Goal: Task Accomplishment & Management: Complete application form

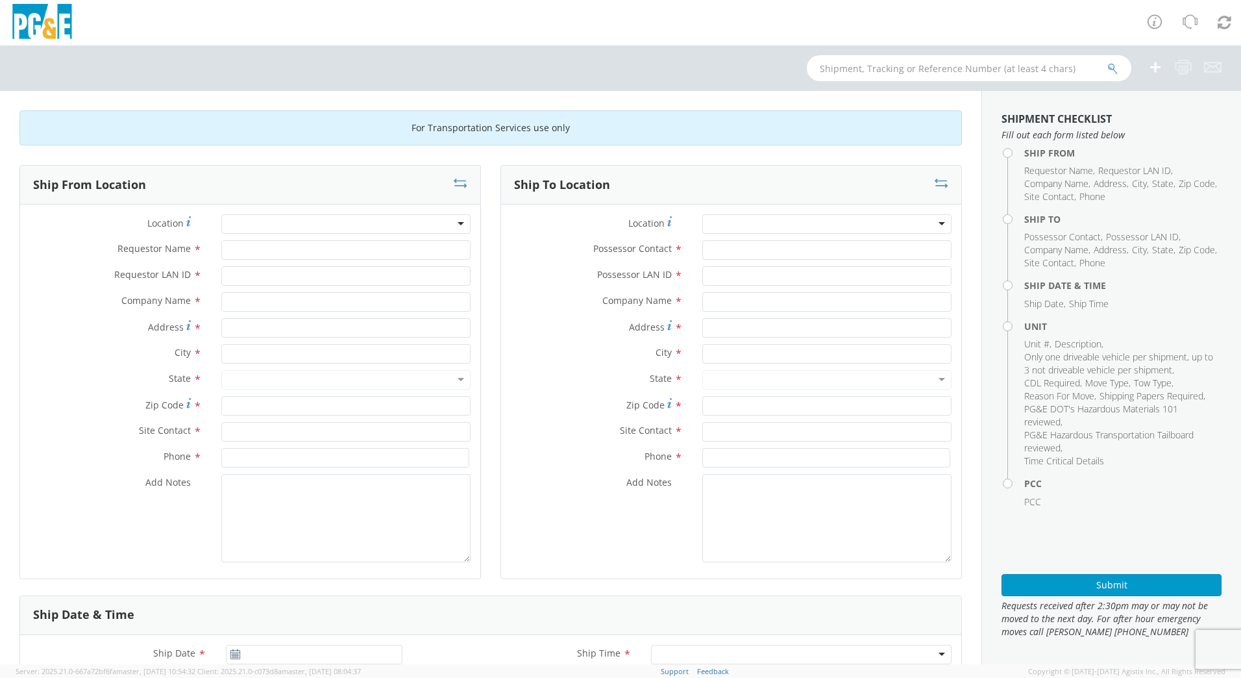
click at [312, 223] on div at bounding box center [345, 223] width 249 height 19
type input "sa"
click at [428, 225] on div at bounding box center [345, 223] width 249 height 19
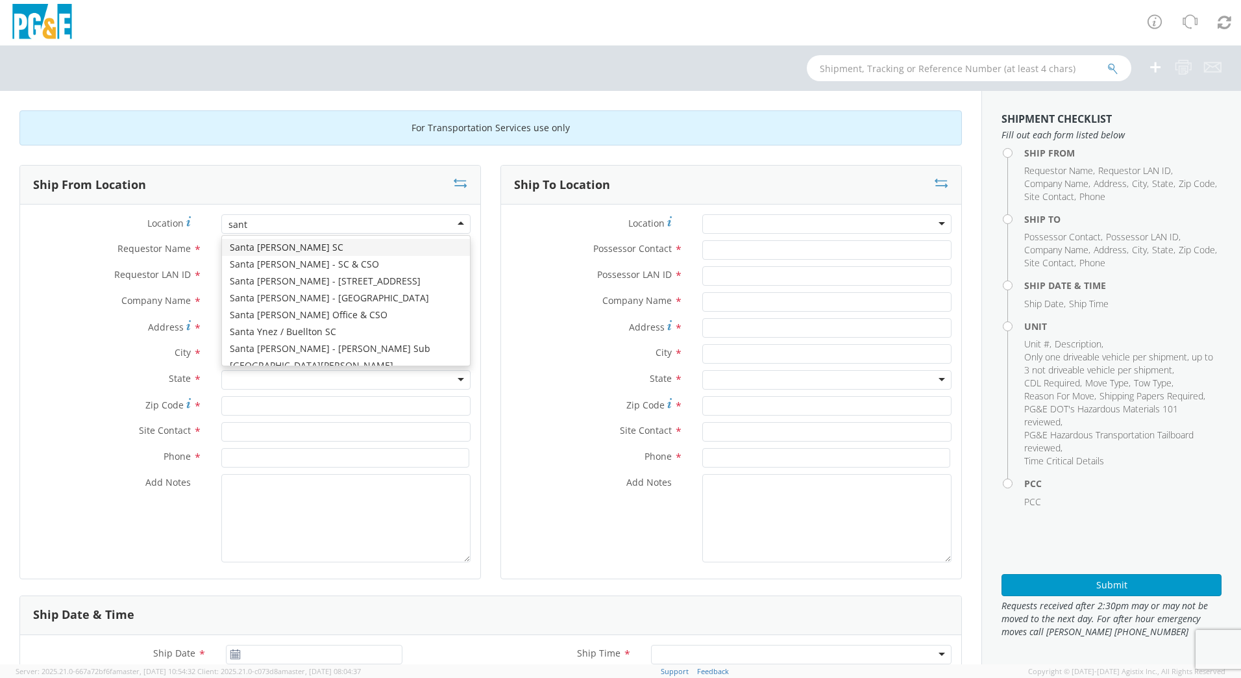
type input "santa"
type input "PG&E"
type input "[STREET_ADDRESS]"
type input "Santa [PERSON_NAME]"
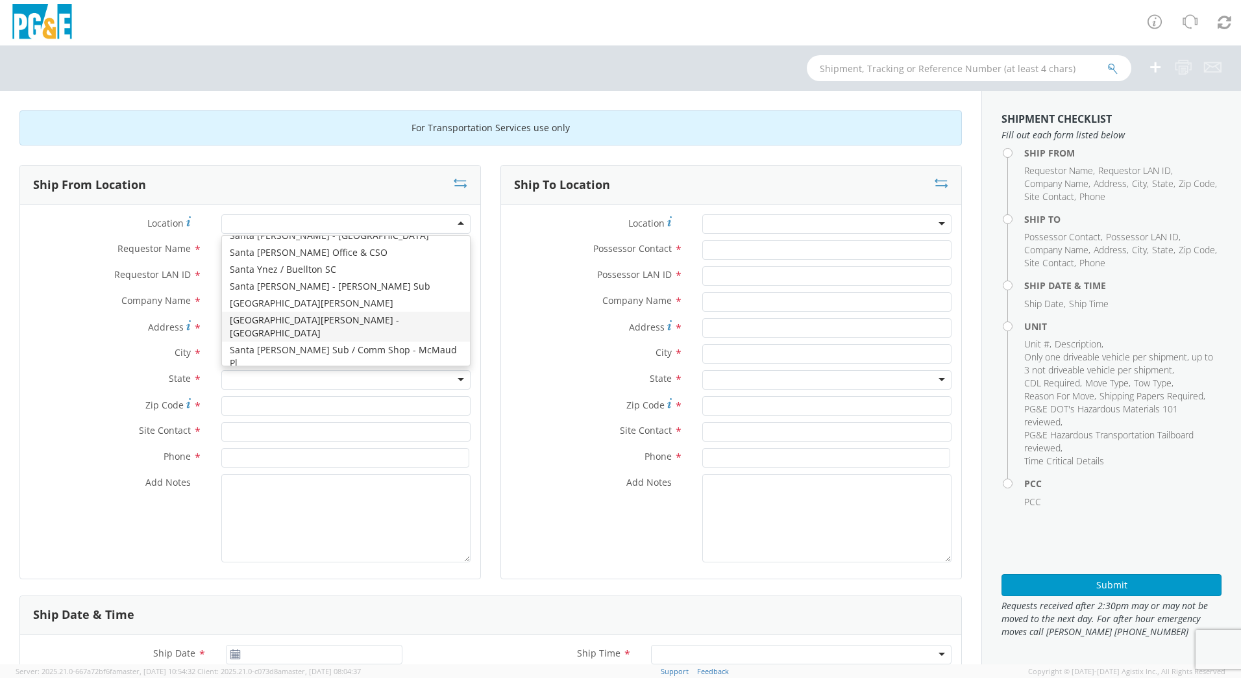
type input "95403"
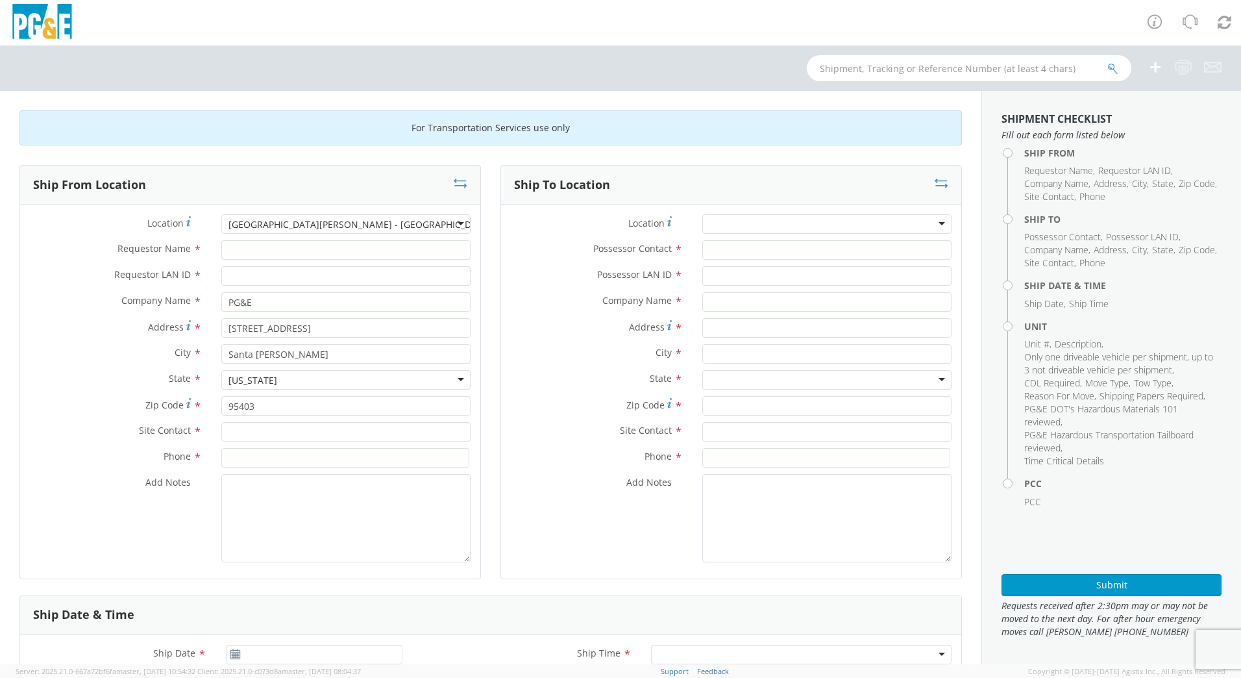
scroll to position [0, 0]
click at [262, 251] on input "Requestor Name *" at bounding box center [345, 249] width 249 height 19
type input "[PERSON_NAME]"
type input "A2OD"
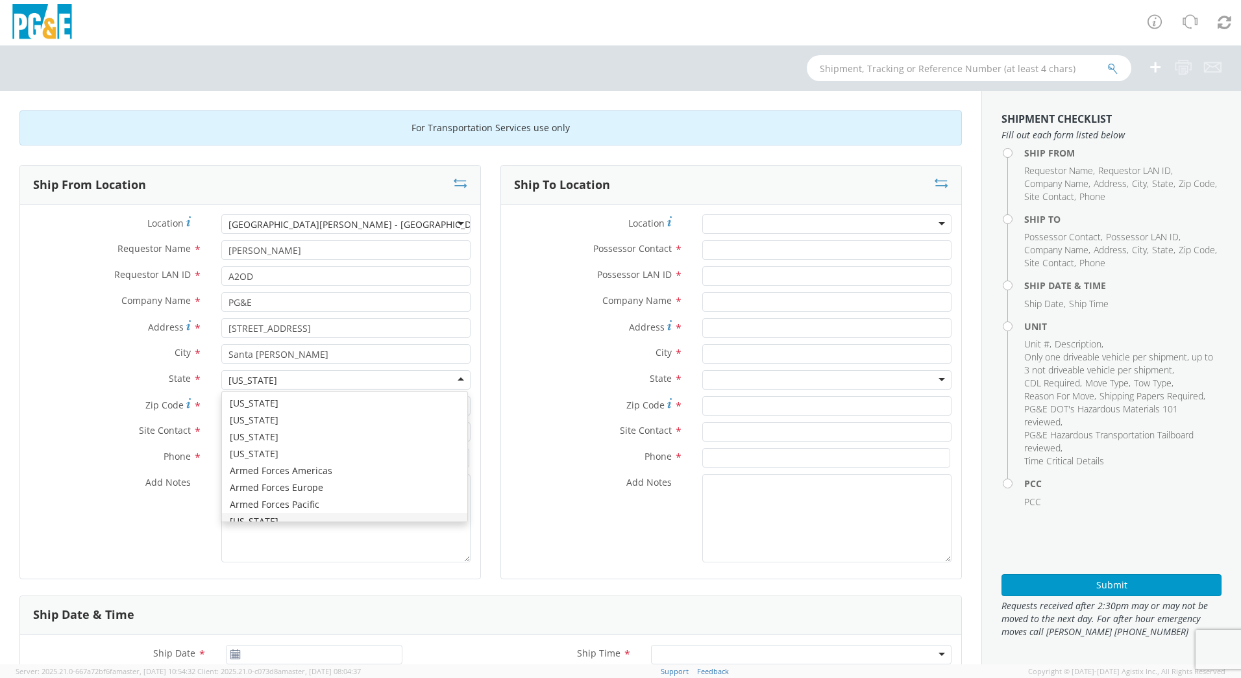
scroll to position [15, 0]
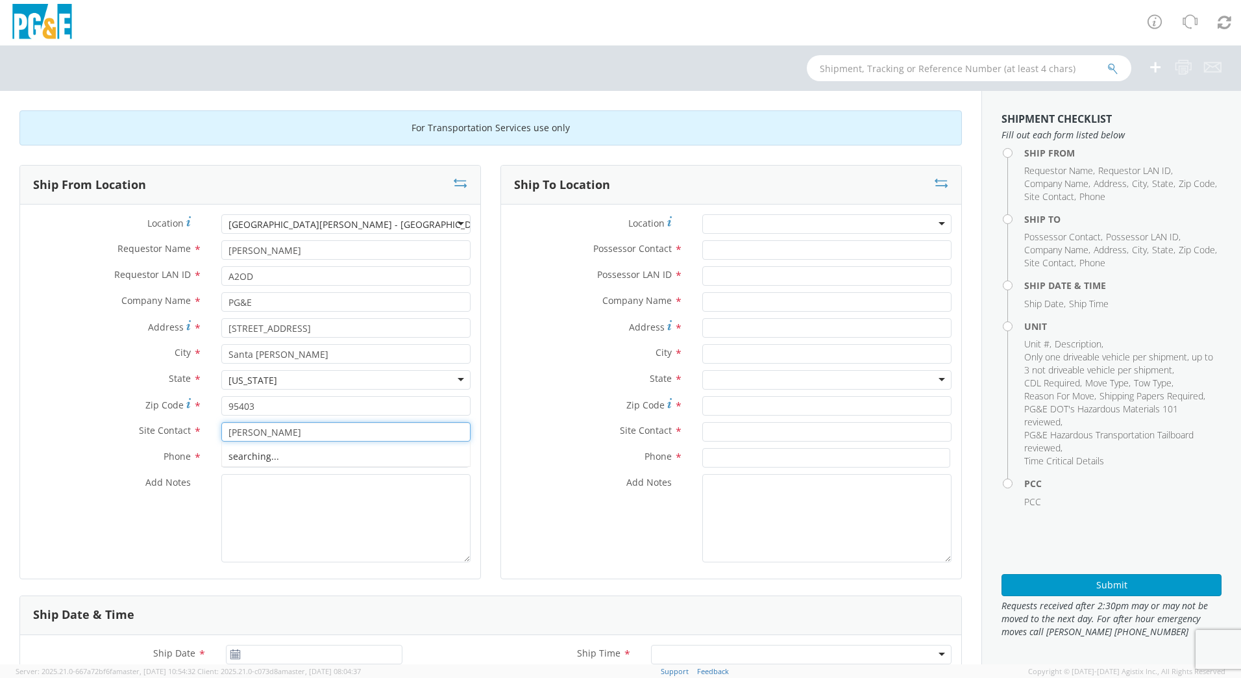
type input "[PERSON_NAME]"
type input "7072304735"
click at [722, 223] on div at bounding box center [826, 223] width 249 height 19
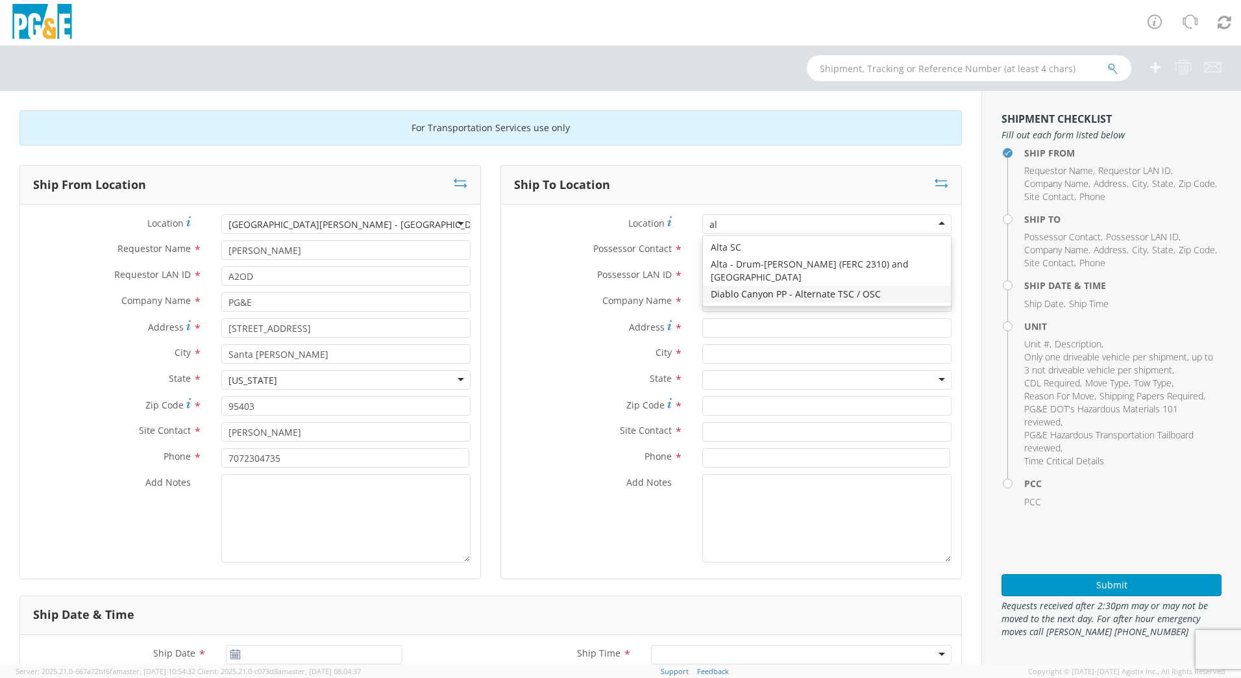
type input "a"
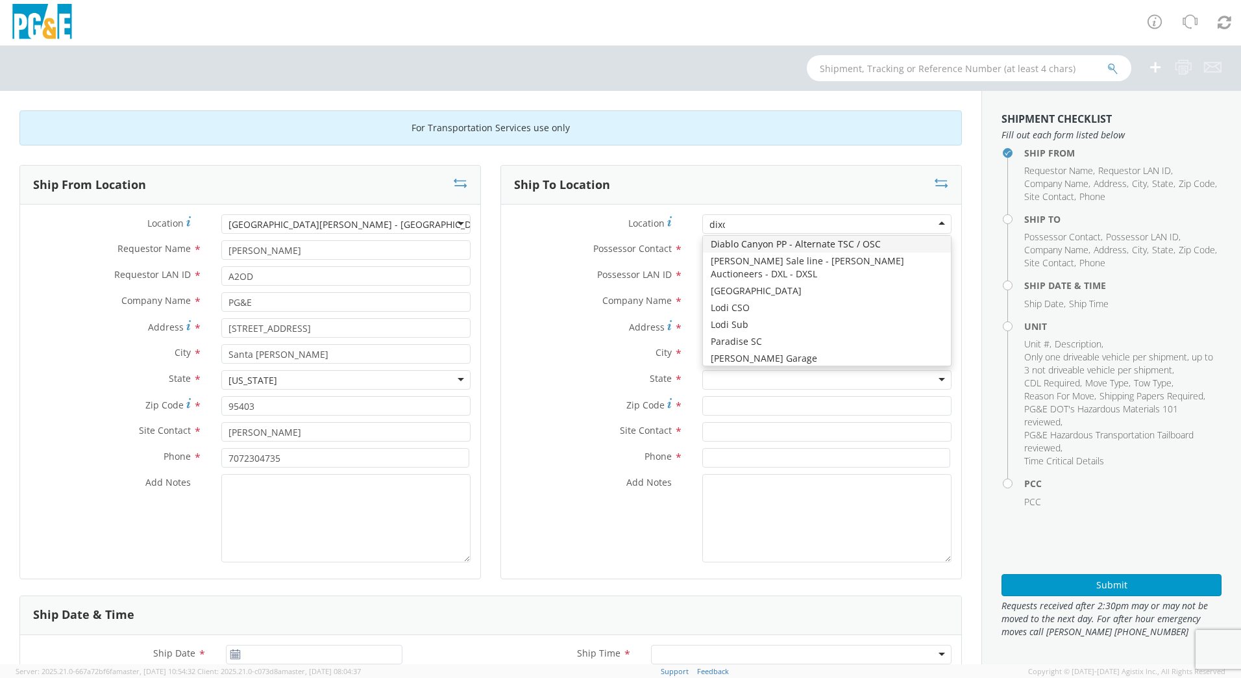
scroll to position [0, 0]
type input "d"
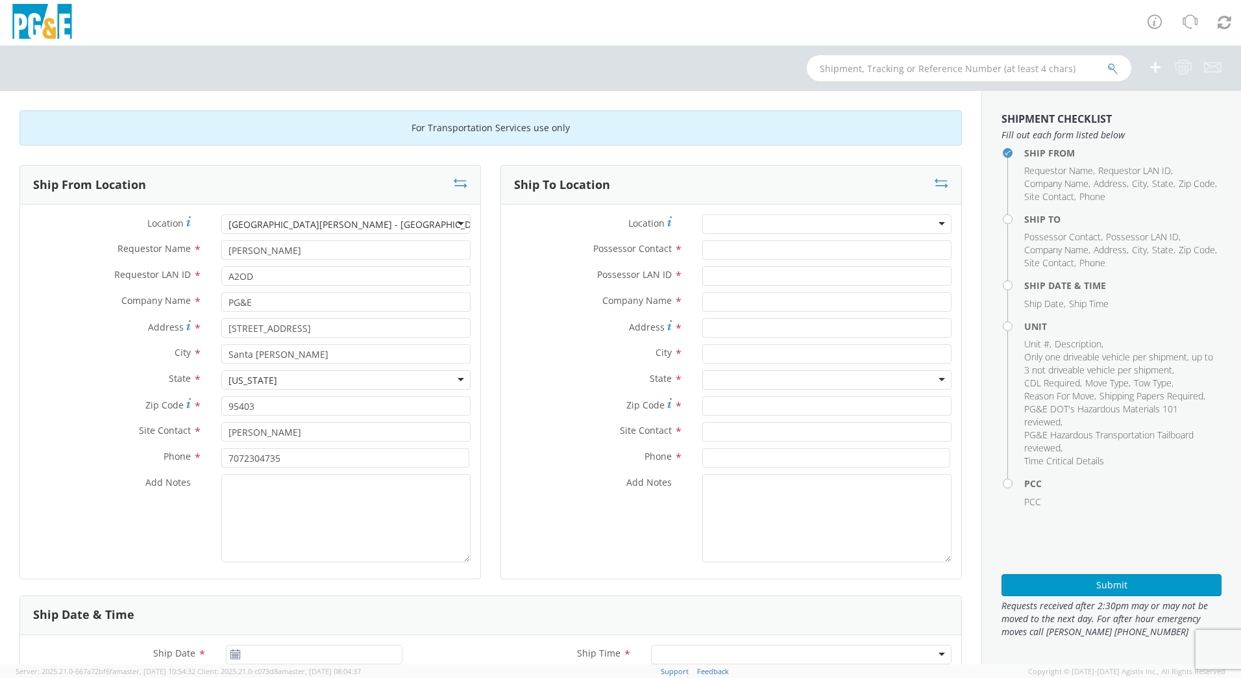
click at [737, 175] on div "Ship To Location" at bounding box center [731, 184] width 460 height 39
click at [718, 253] on input "Possessor Contact *" at bounding box center [826, 249] width 249 height 19
type input "[PERSON_NAME]"
type input "A2OD"
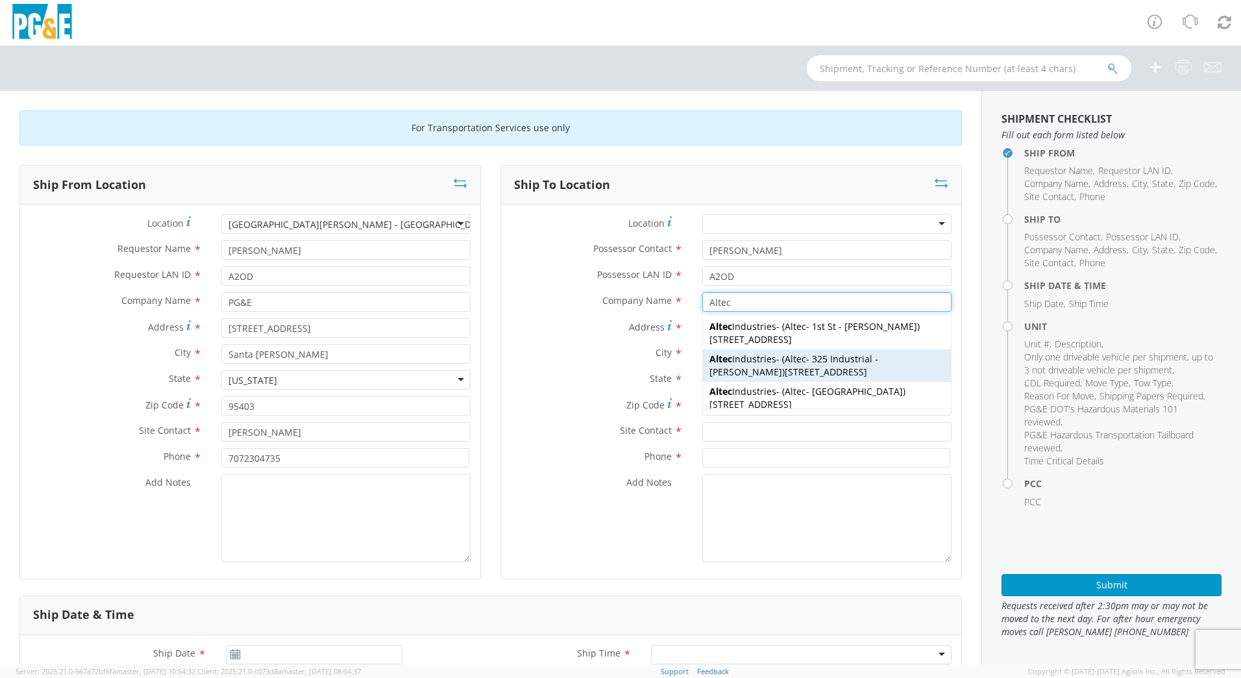
click at [842, 360] on span "Altec - 325 Industrial - [PERSON_NAME]" at bounding box center [793, 364] width 169 height 25
type input "Altec Industries"
type input "[STREET_ADDRESS]"
type input "[PERSON_NAME]"
type input "95620"
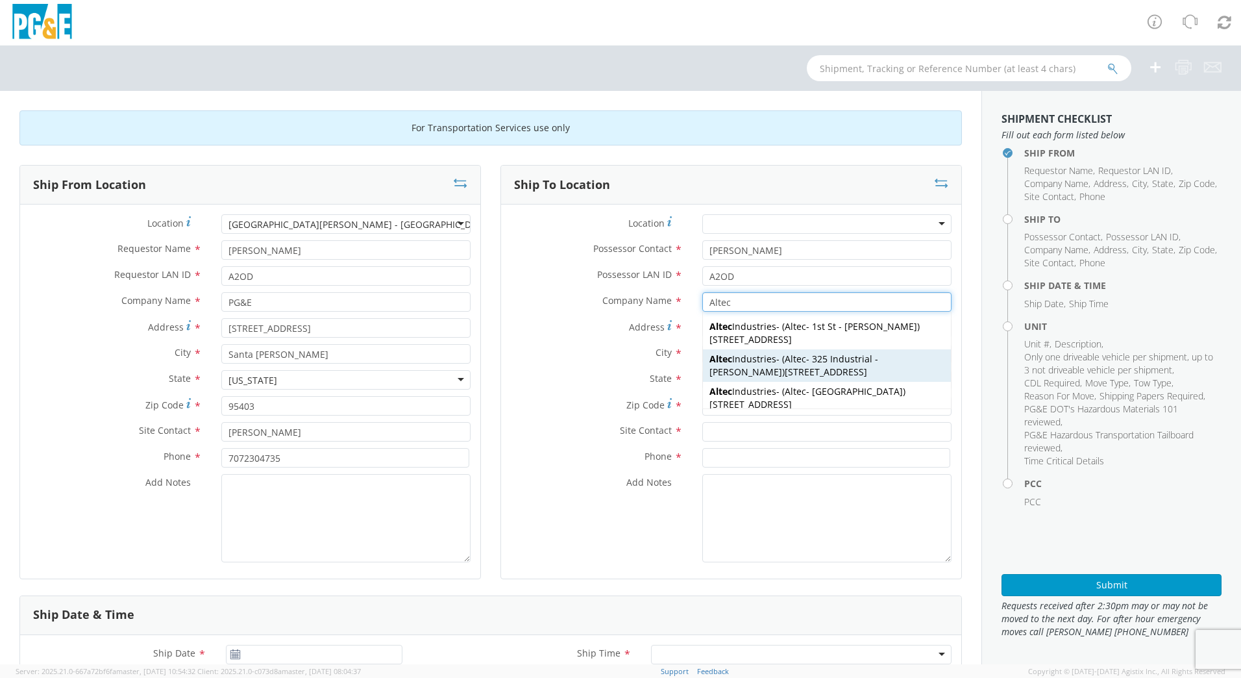
type input "Altec - 325 Industrial - [PERSON_NAME]"
type input "[PHONE_NUMBER]"
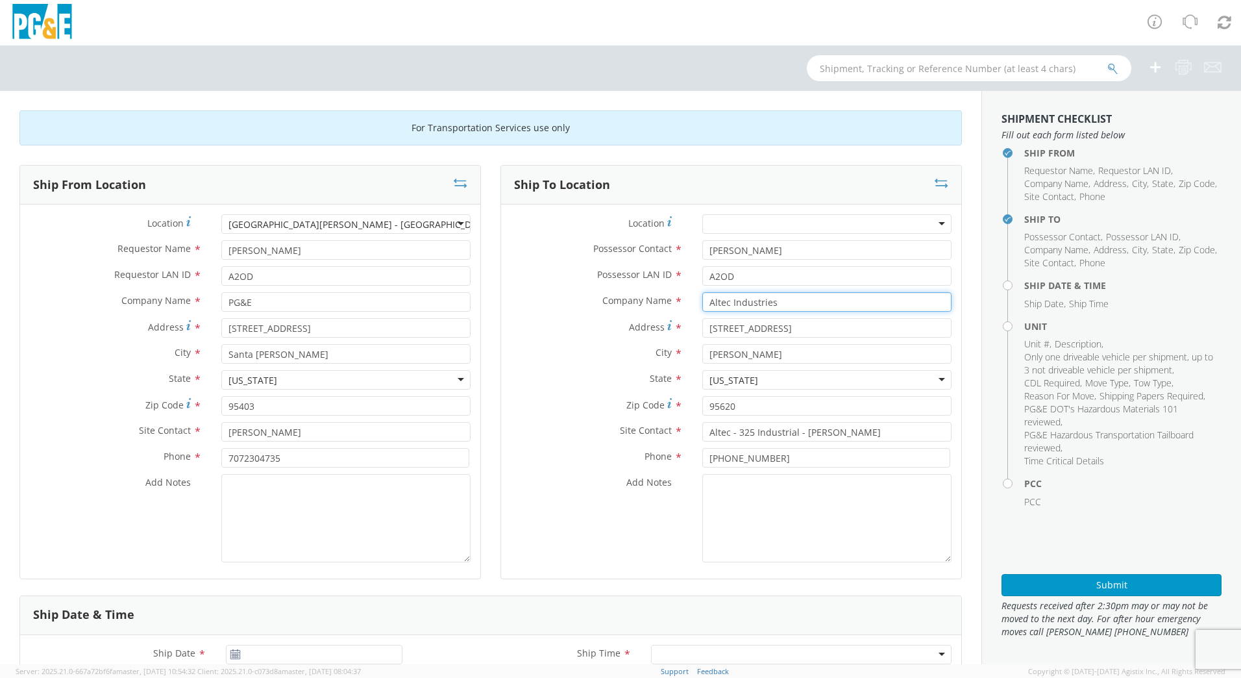
type input "Altec Industries"
click at [721, 225] on div at bounding box center [826, 223] width 249 height 19
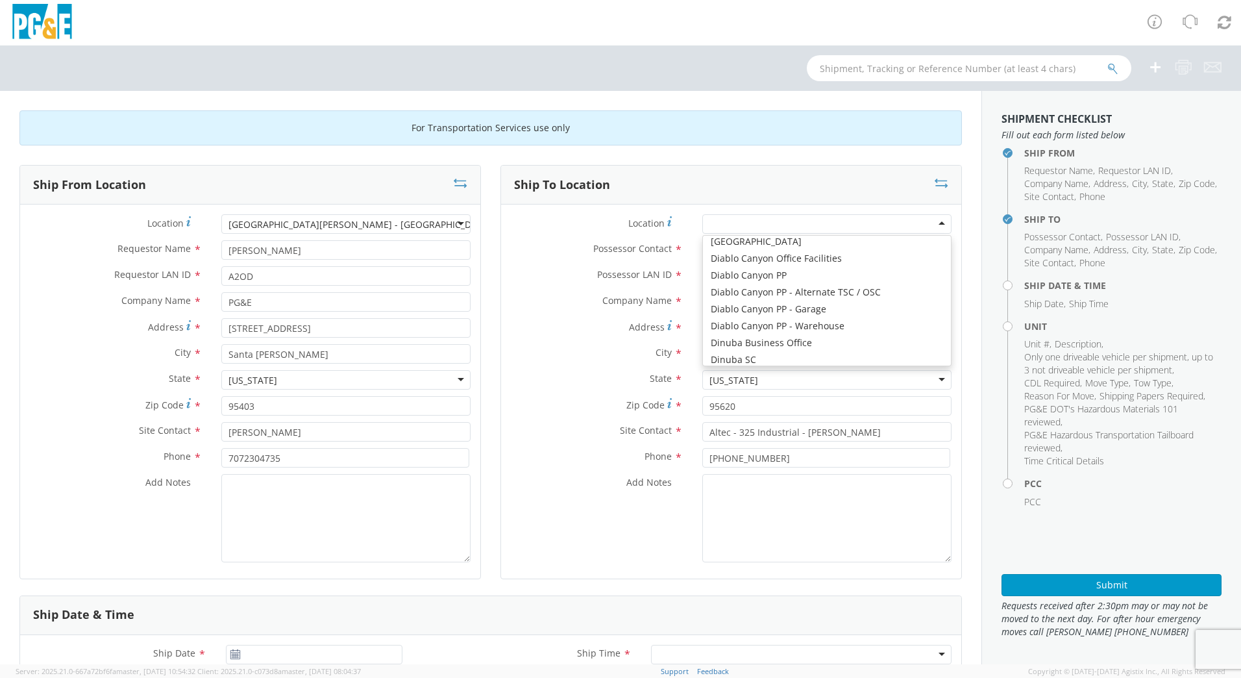
scroll to position [3, 0]
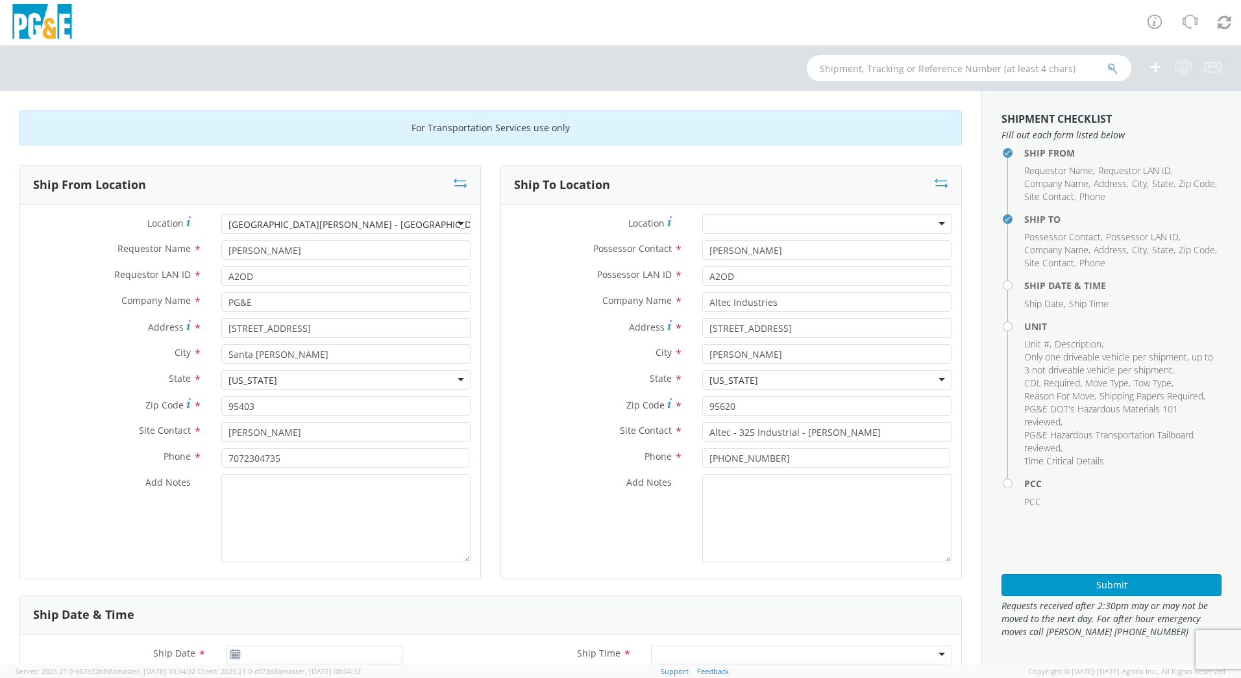
click at [721, 225] on div at bounding box center [826, 223] width 249 height 19
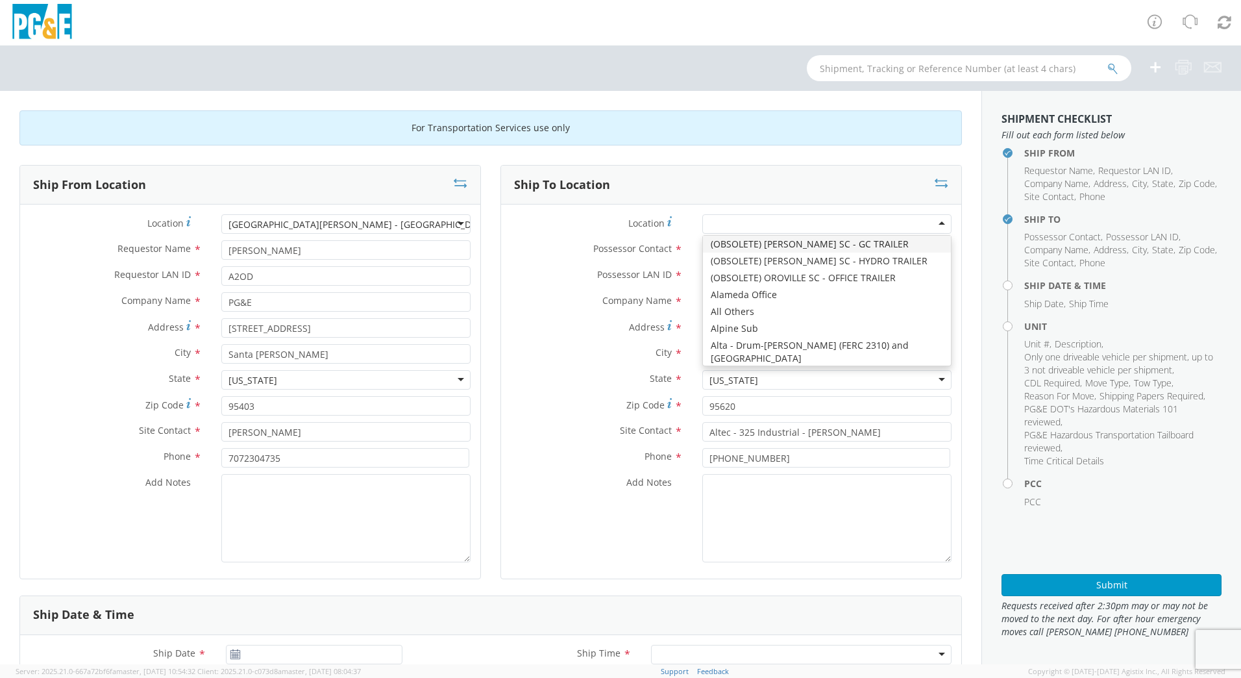
click at [495, 243] on div "Ship To Location Location * (OBSOLETE) [GEOGRAPHIC_DATA] SC - GC TRAILER (OBSOL…" at bounding box center [731, 380] width 481 height 430
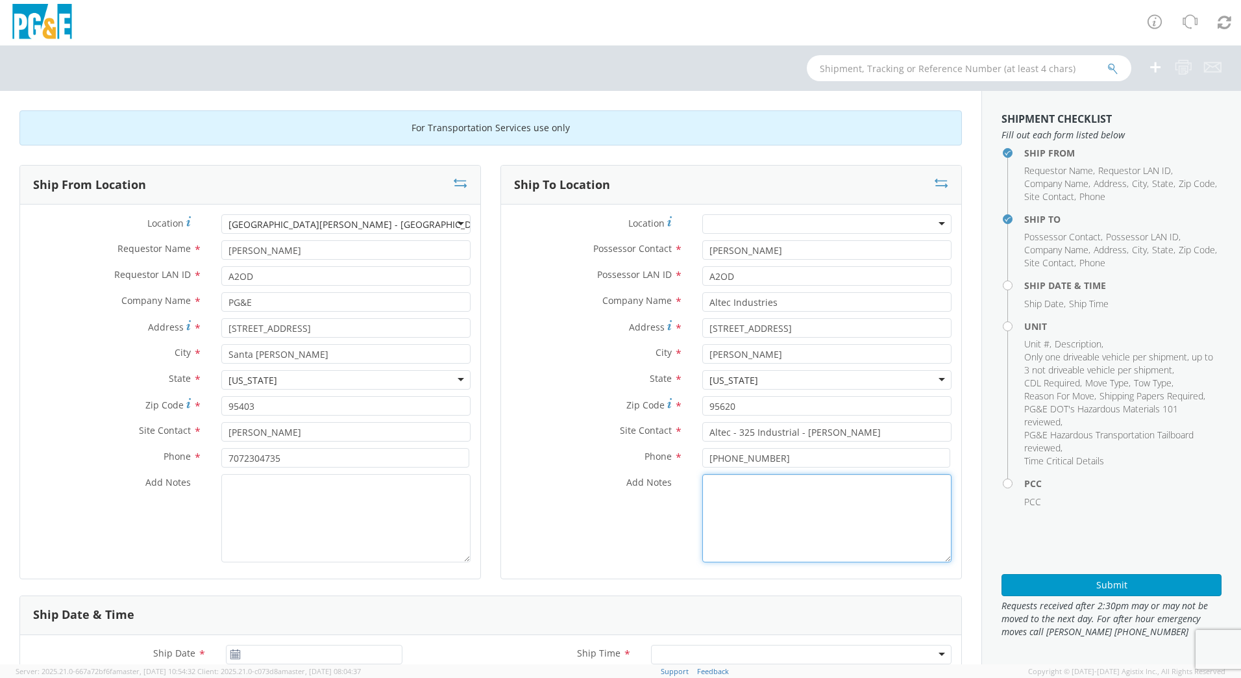
click at [764, 504] on textarea "Add Notes *" at bounding box center [826, 518] width 249 height 88
type textarea "[PERSON_NAME] [PHONE_NUMBER]"
click at [491, 600] on div "Ship Date & Time" at bounding box center [490, 615] width 941 height 39
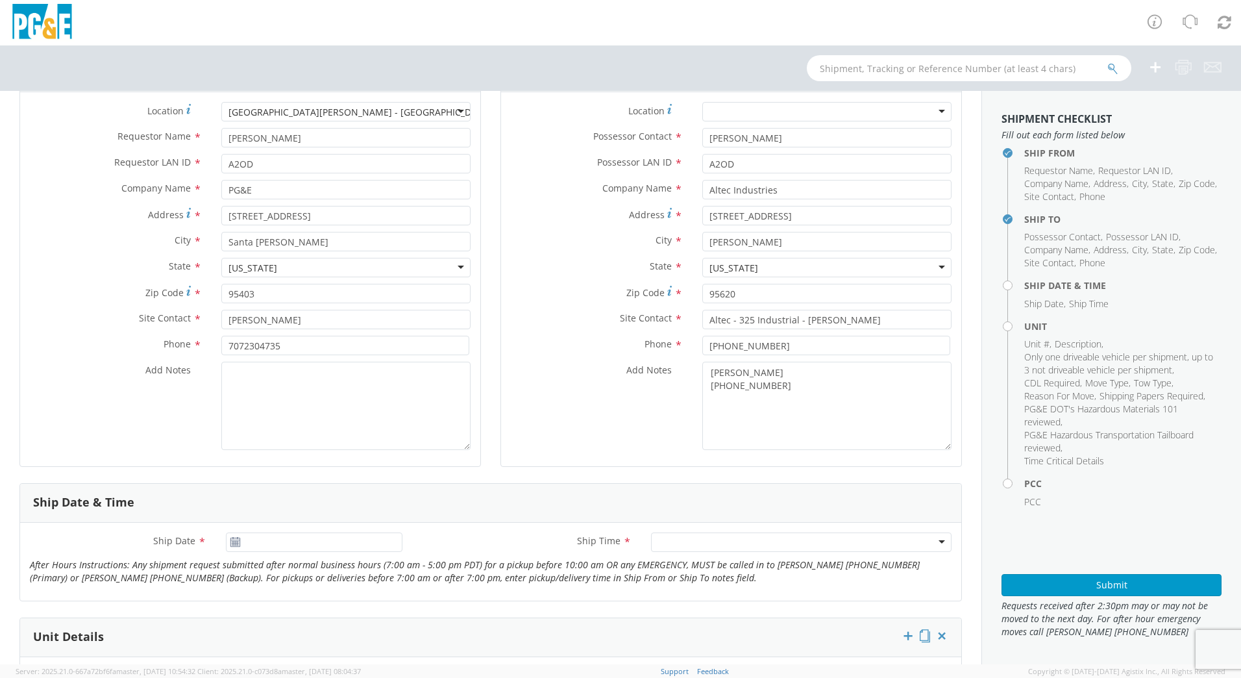
scroll to position [146, 0]
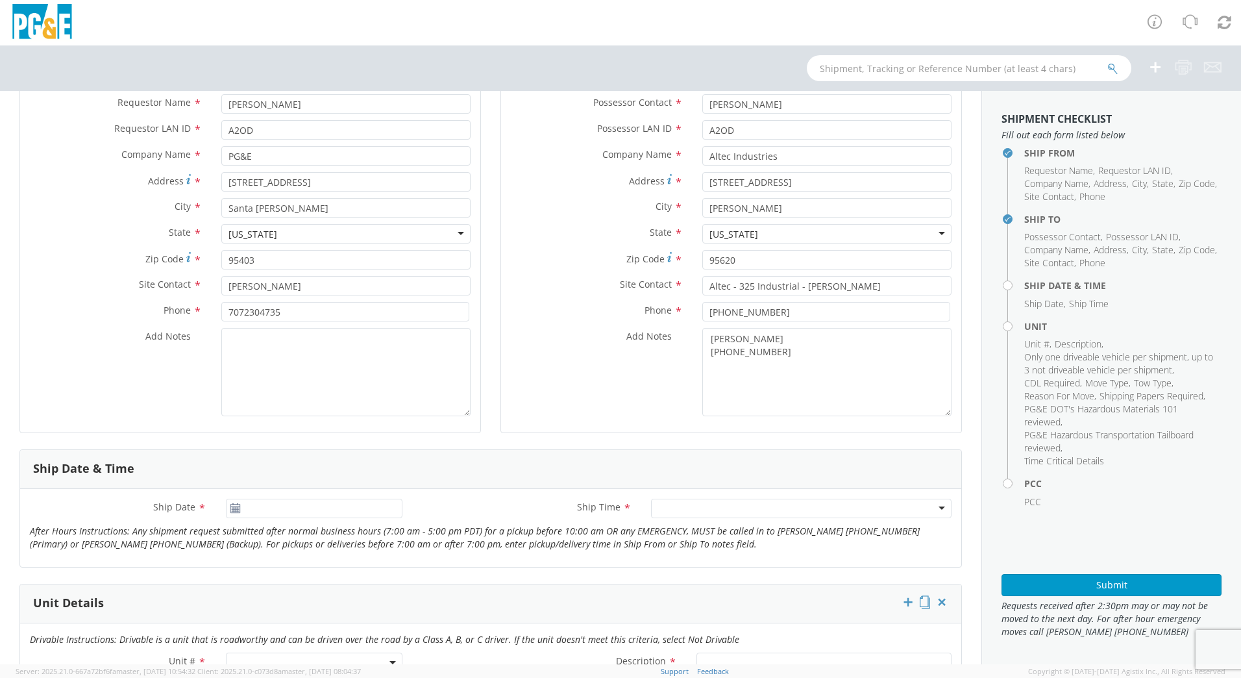
click at [236, 508] on icon at bounding box center [235, 508] width 11 height 10
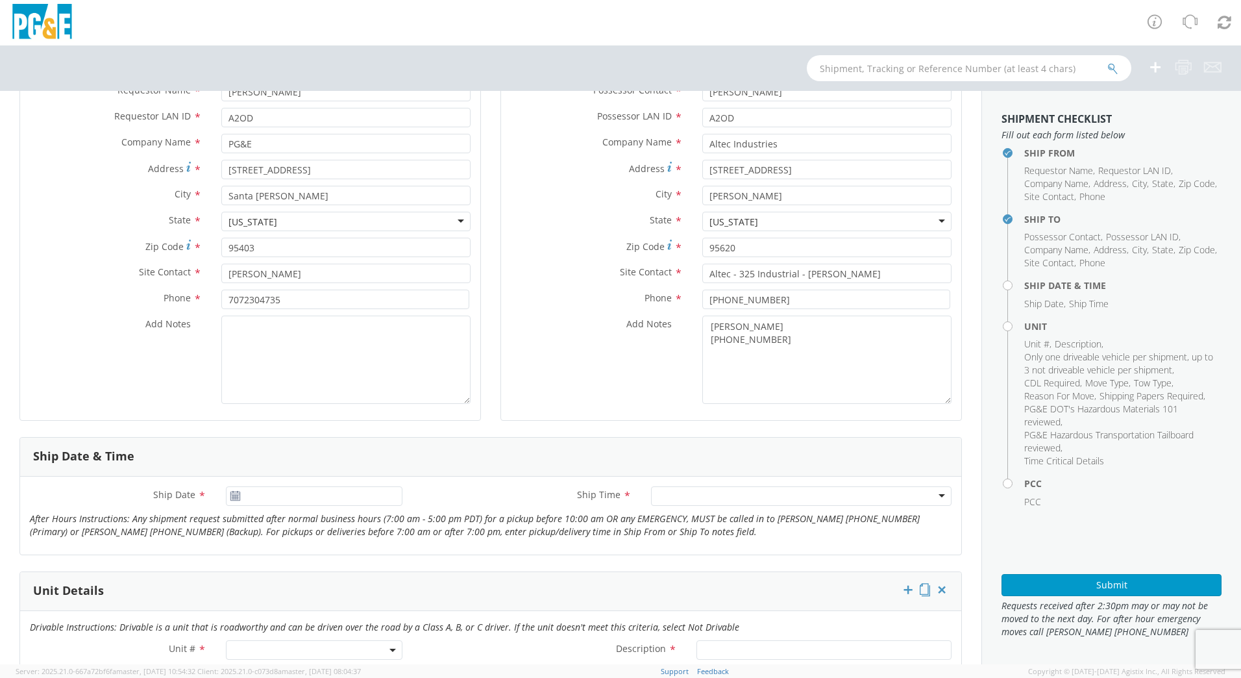
scroll to position [162, 0]
click at [154, 492] on span "Ship Date" at bounding box center [174, 490] width 42 height 12
click at [226, 492] on input "Ship Date *" at bounding box center [314, 491] width 177 height 19
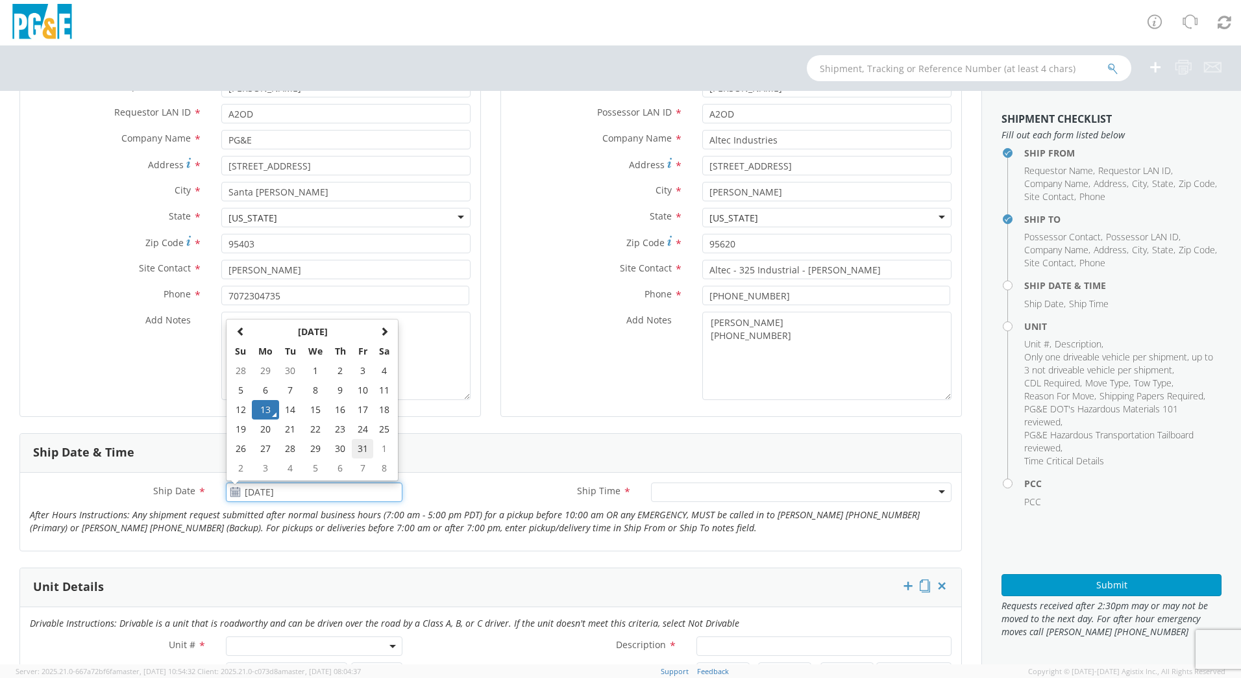
click at [365, 446] on td "31" at bounding box center [363, 448] width 22 height 19
type input "[DATE]"
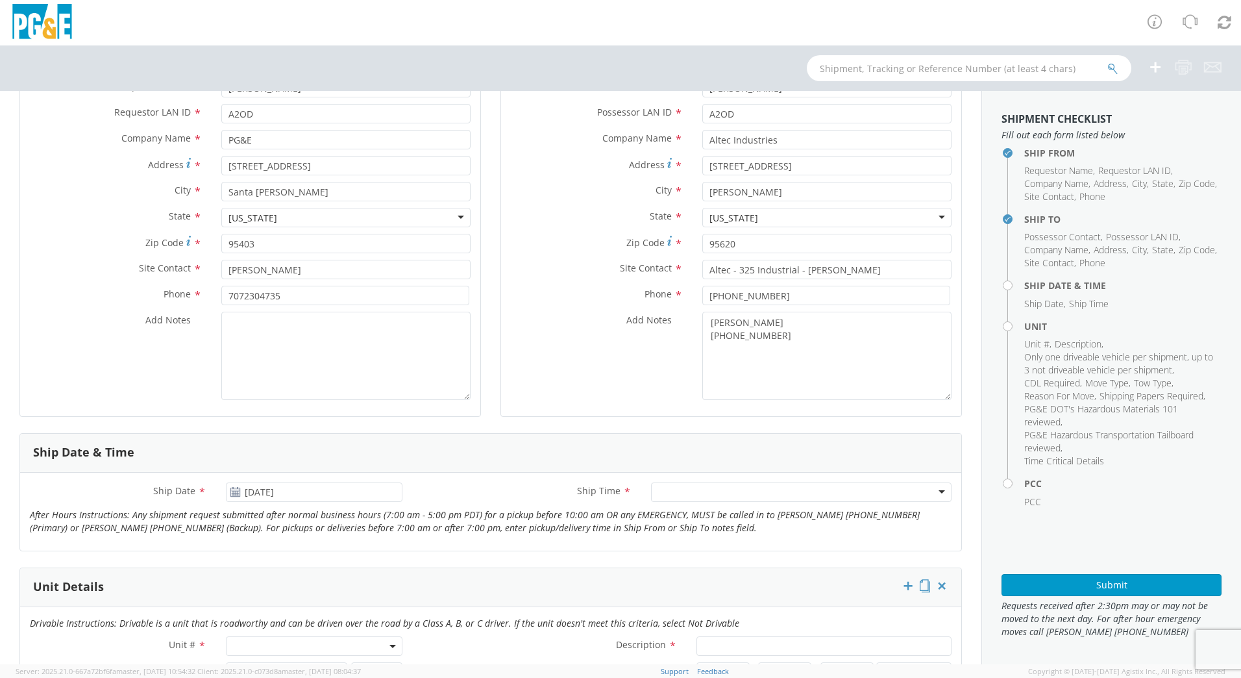
click at [658, 496] on input "select-one" at bounding box center [659, 492] width 3 height 13
click at [734, 496] on div "Any Time" at bounding box center [801, 491] width 300 height 19
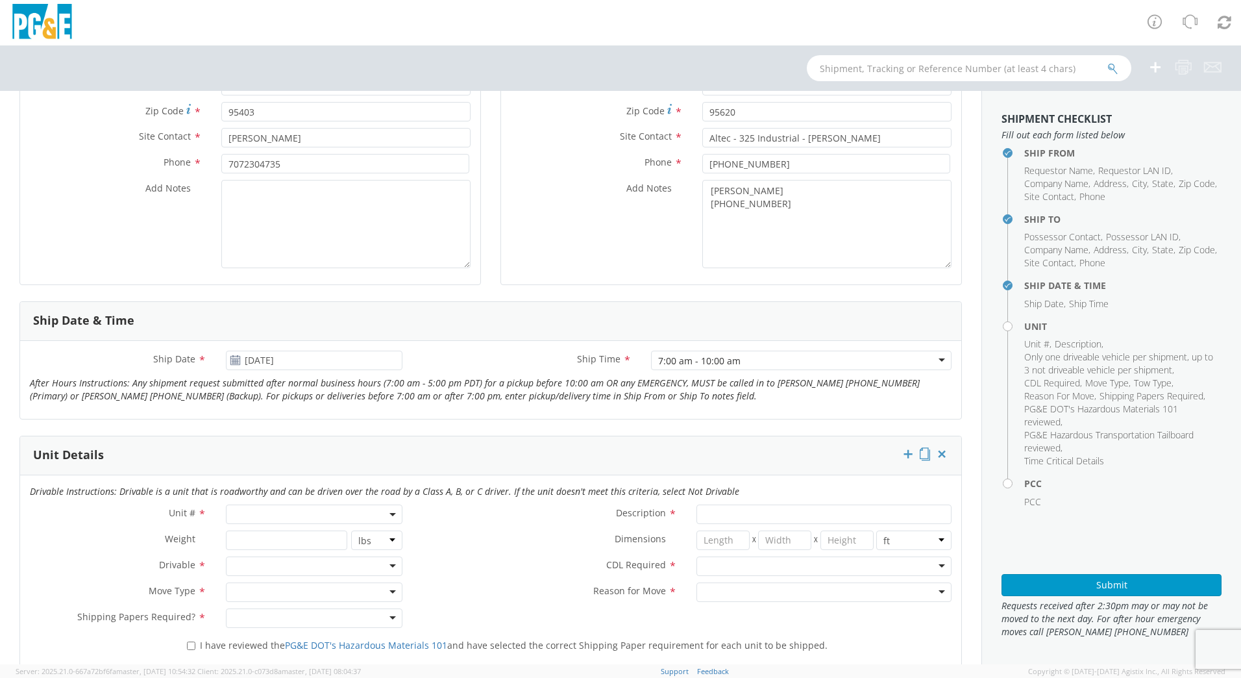
scroll to position [308, 0]
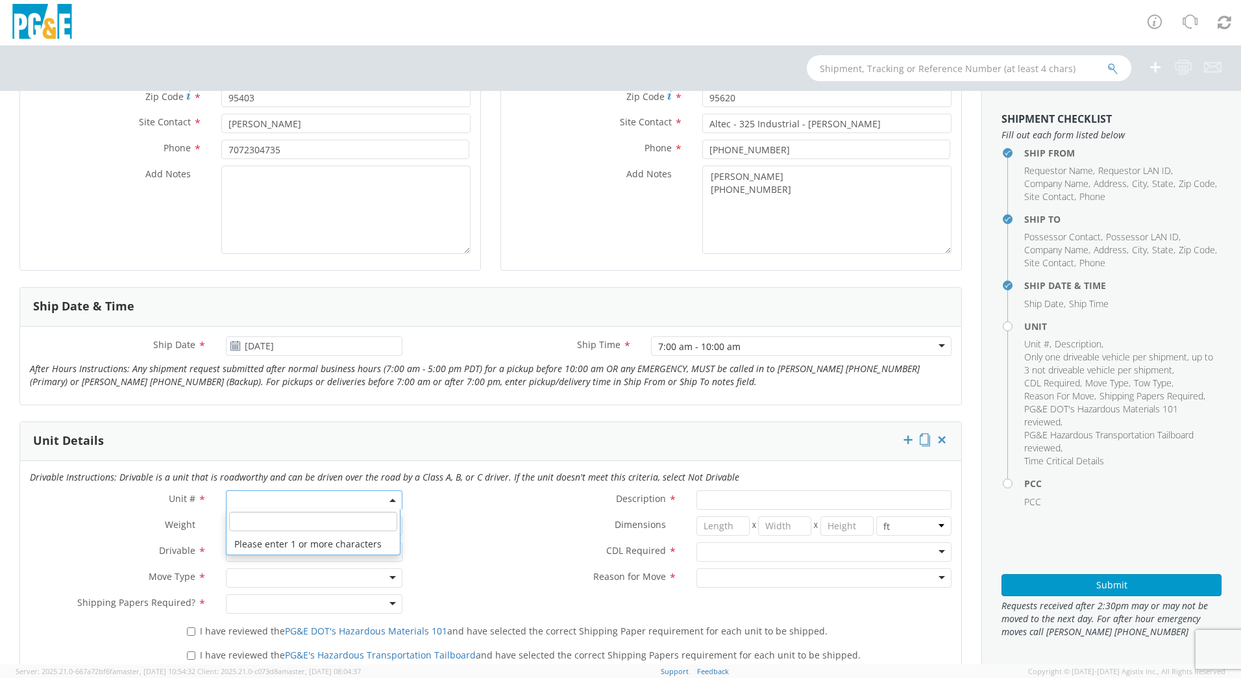
click at [308, 495] on span at bounding box center [314, 499] width 177 height 19
click at [278, 518] on input "search" at bounding box center [313, 520] width 168 height 19
type input "b28165"
type input "TRUCK; HEAVY LINE TRUCK 6X6"
type input "66000"
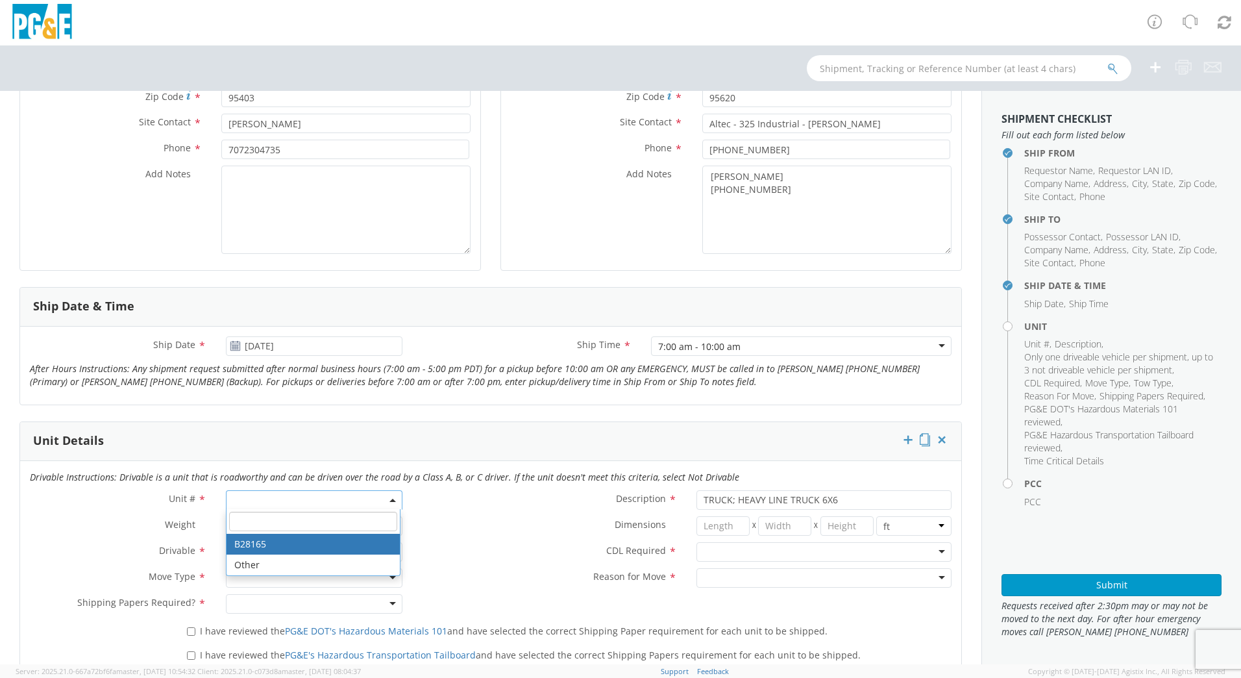
select select "B28165"
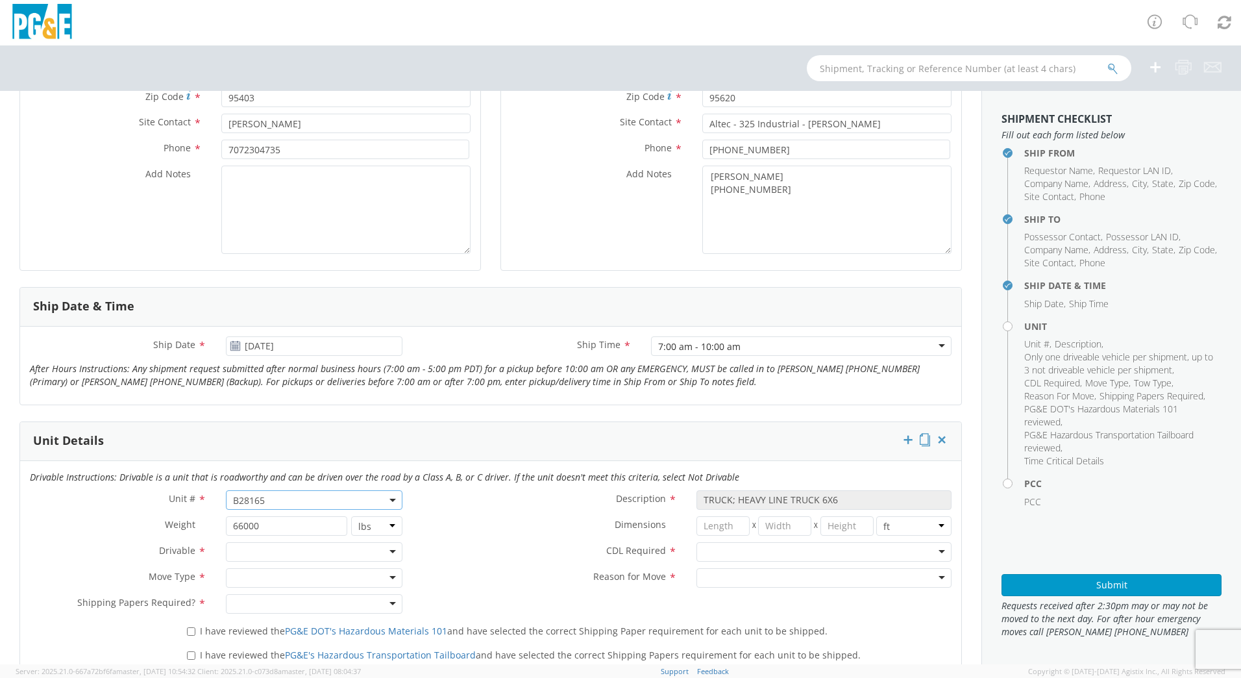
click at [391, 547] on div at bounding box center [314, 551] width 177 height 19
click at [331, 574] on div at bounding box center [314, 577] width 177 height 19
click at [345, 606] on div at bounding box center [314, 603] width 177 height 19
click at [704, 545] on div at bounding box center [823, 551] width 255 height 19
click at [726, 572] on div at bounding box center [823, 577] width 255 height 19
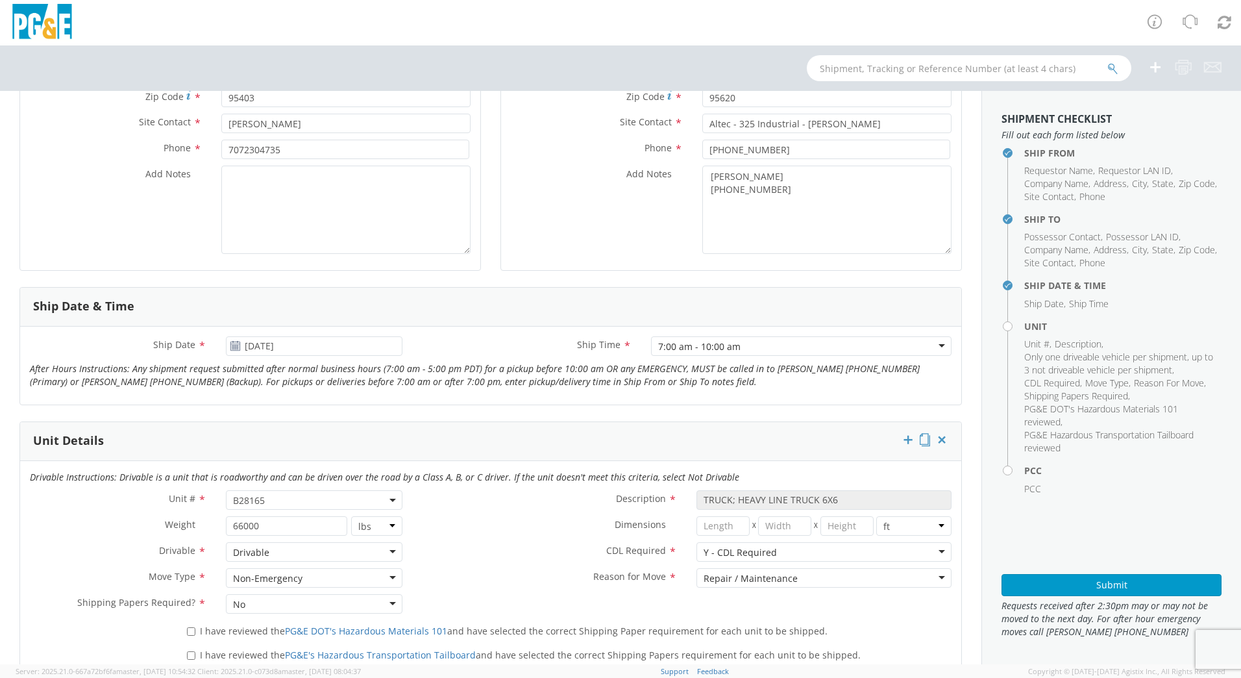
click at [548, 577] on label "Reason for Move *" at bounding box center [549, 576] width 275 height 17
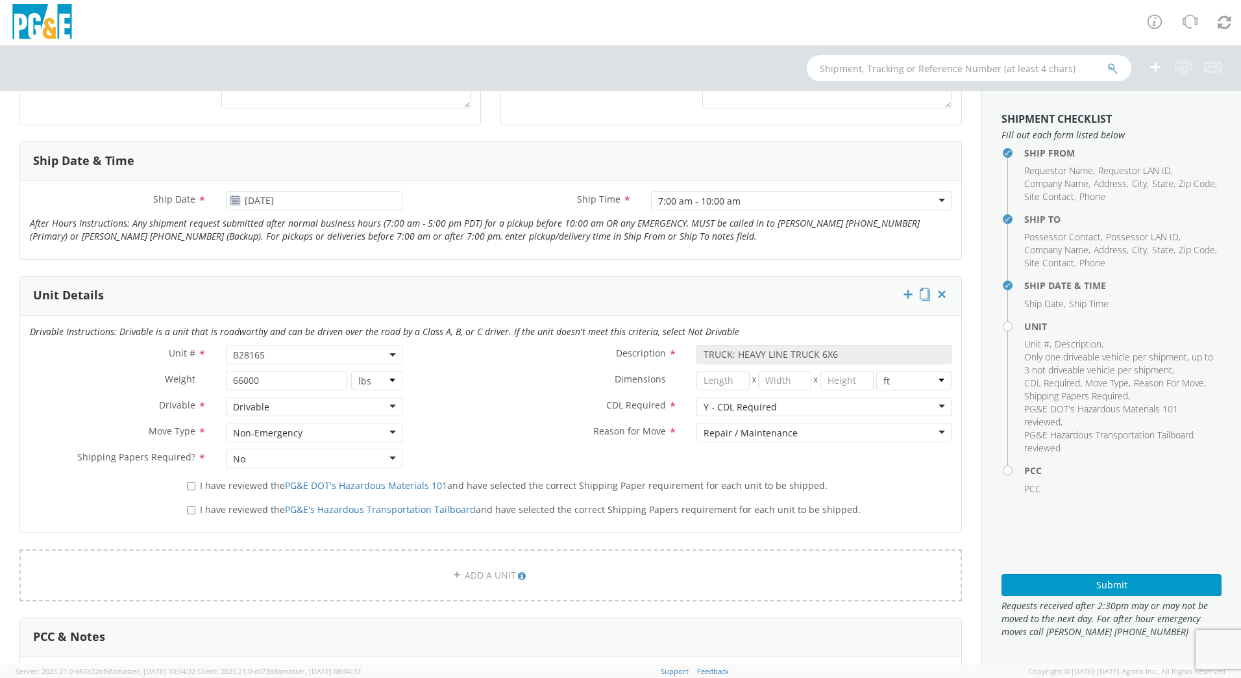
scroll to position [454, 0]
click at [190, 485] on input "I have reviewed the PG&E DOT's Hazardous Materials 101 and have selected the co…" at bounding box center [191, 485] width 8 height 8
checkbox input "true"
click at [193, 503] on label "I have reviewed the PG&E's Hazardous Transportation Tailboard and have selected…" at bounding box center [525, 507] width 676 height 15
click at [193, 505] on input "I have reviewed the PG&E's Hazardous Transportation Tailboard and have selected…" at bounding box center [191, 509] width 8 height 8
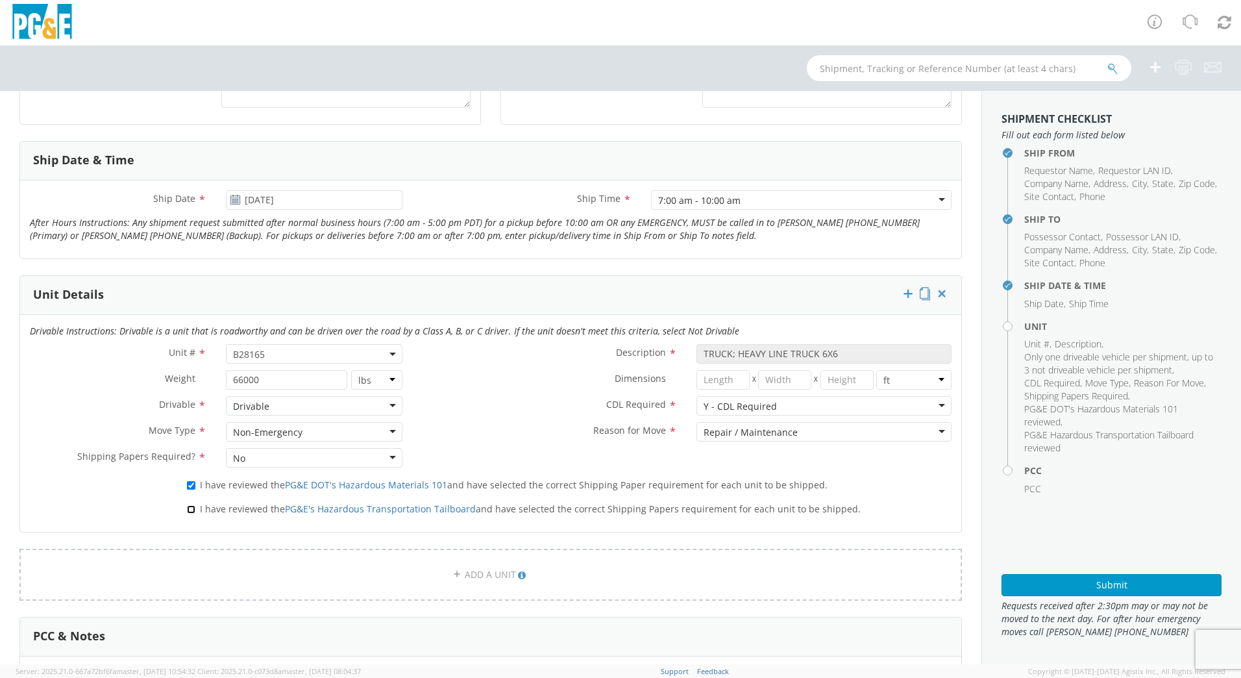
checkbox input "true"
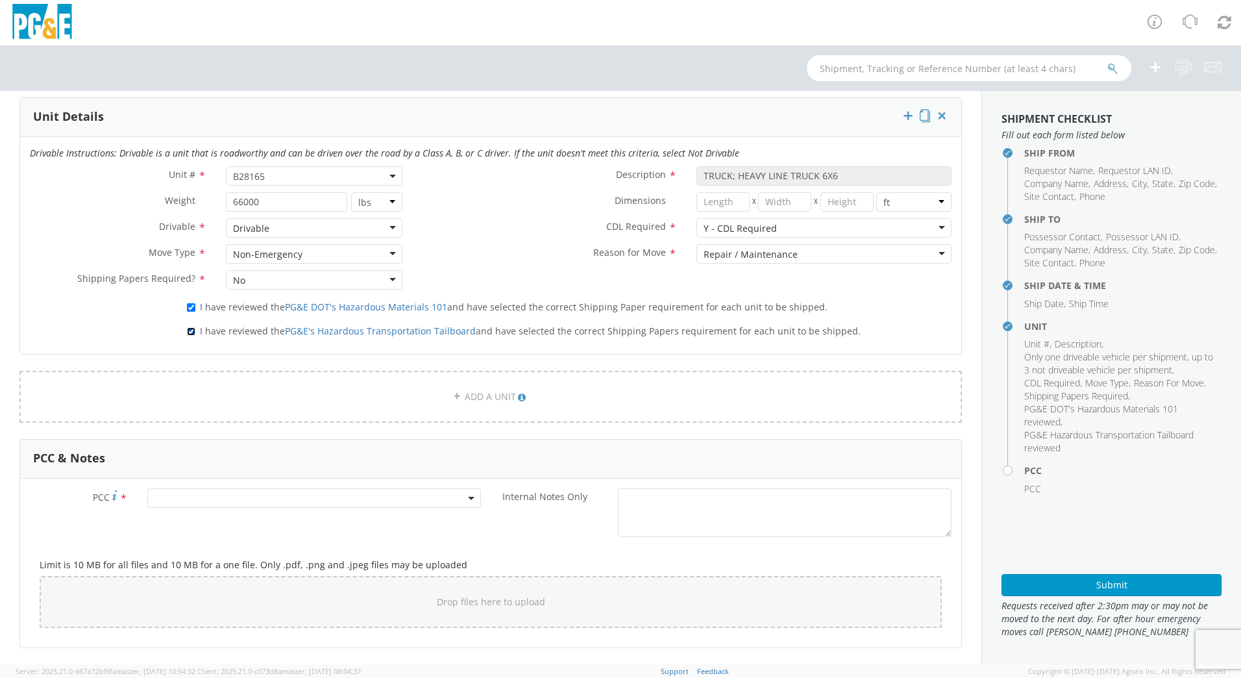
scroll to position [633, 0]
click at [236, 500] on span at bounding box center [314, 496] width 334 height 19
click at [201, 519] on input "number" at bounding box center [312, 518] width 323 height 19
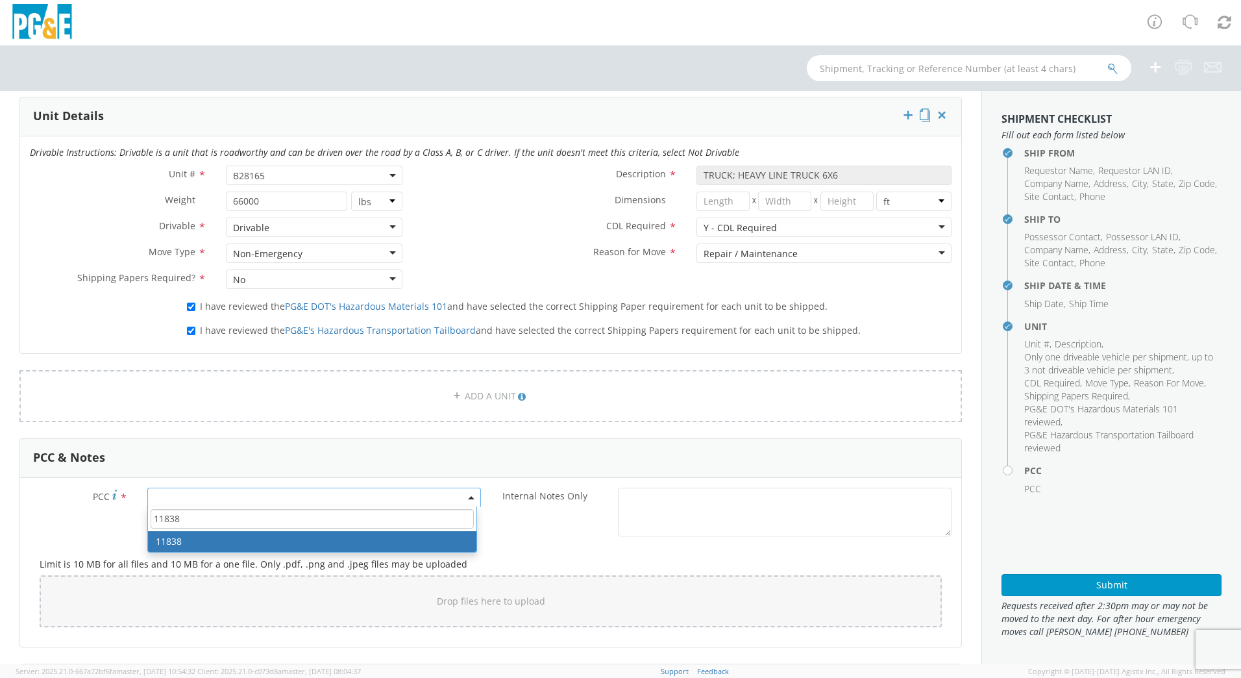
type input "11838"
select select "11838"
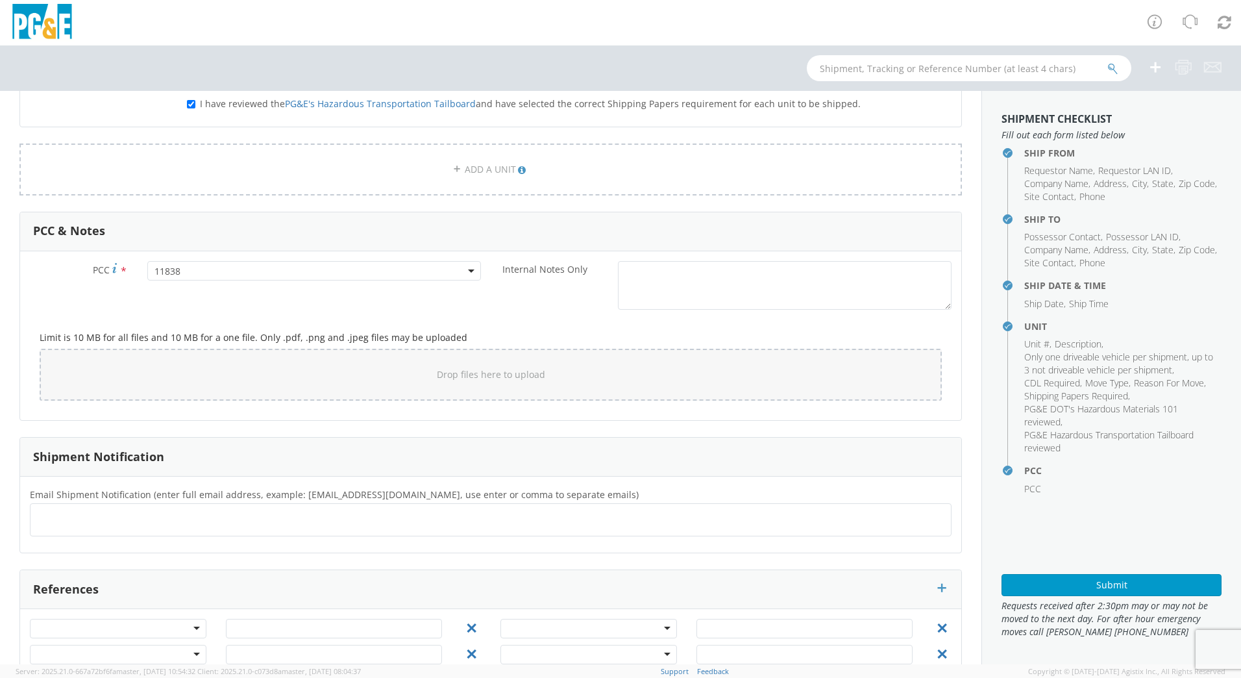
scroll to position [860, 0]
click at [71, 519] on ul at bounding box center [491, 518] width 910 height 21
type input "[EMAIL_ADDRESS][DOMAIN_NAME]"
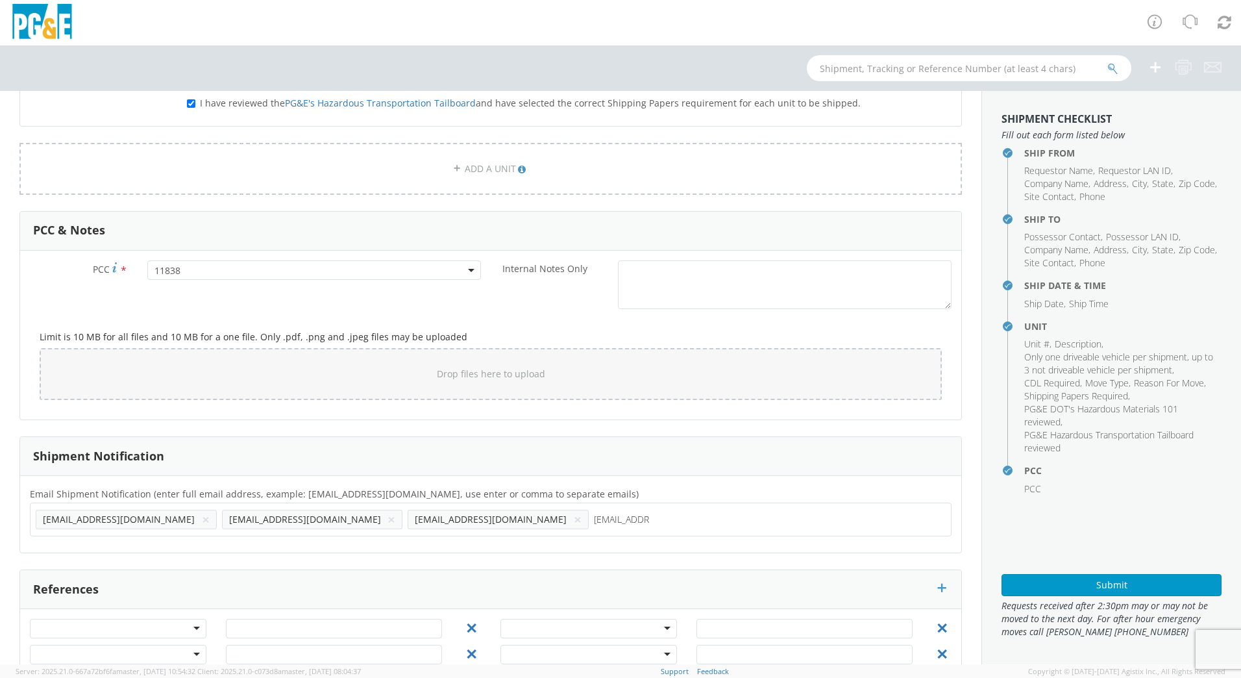
type input "[EMAIL_ADDRESS][DOMAIN_NAME]"
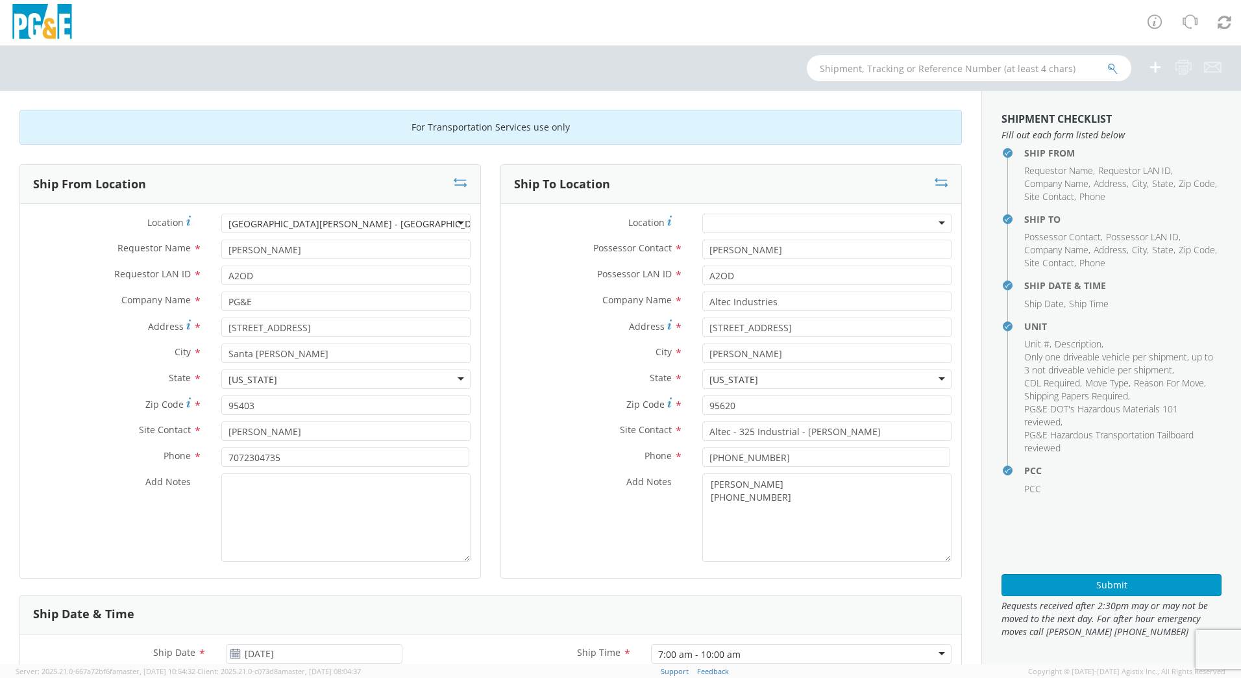
scroll to position [0, 0]
drag, startPoint x: 836, startPoint y: 434, endPoint x: 685, endPoint y: 424, distance: 150.9
click at [692, 424] on div "Altec - 325 Industrial - [PERSON_NAME]" at bounding box center [826, 431] width 269 height 19
type input "[PERSON_NAME]"
click at [731, 454] on input "[PHONE_NUMBER]" at bounding box center [826, 457] width 248 height 19
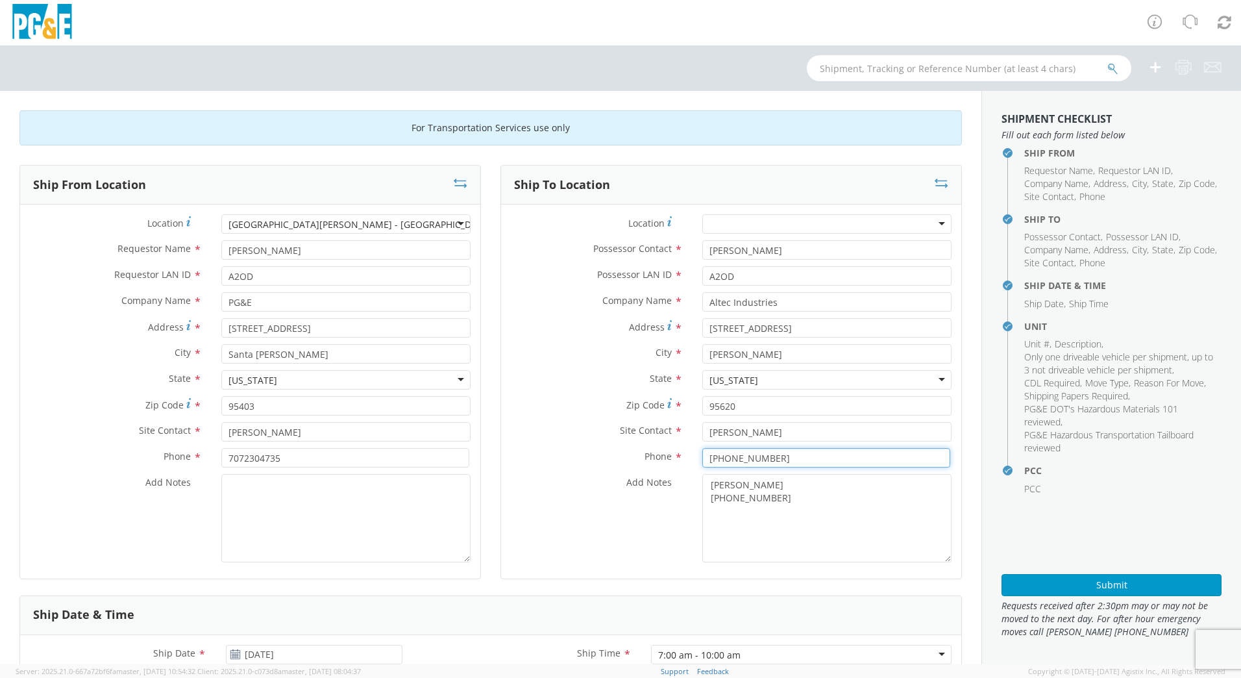
click at [789, 461] on input "[PHONE_NUMBER]" at bounding box center [826, 457] width 248 height 19
type input "[PHONE_NUMBER]"
click at [504, 594] on div "Ship To Location Location * (OBSOLETE) [GEOGRAPHIC_DATA] SC - GC TRAILER (OBSOL…" at bounding box center [730, 380] width 461 height 430
click at [500, 589] on div "Ship To Location Location * (OBSOLETE) [GEOGRAPHIC_DATA] SC - GC TRAILER (OBSOL…" at bounding box center [730, 380] width 461 height 430
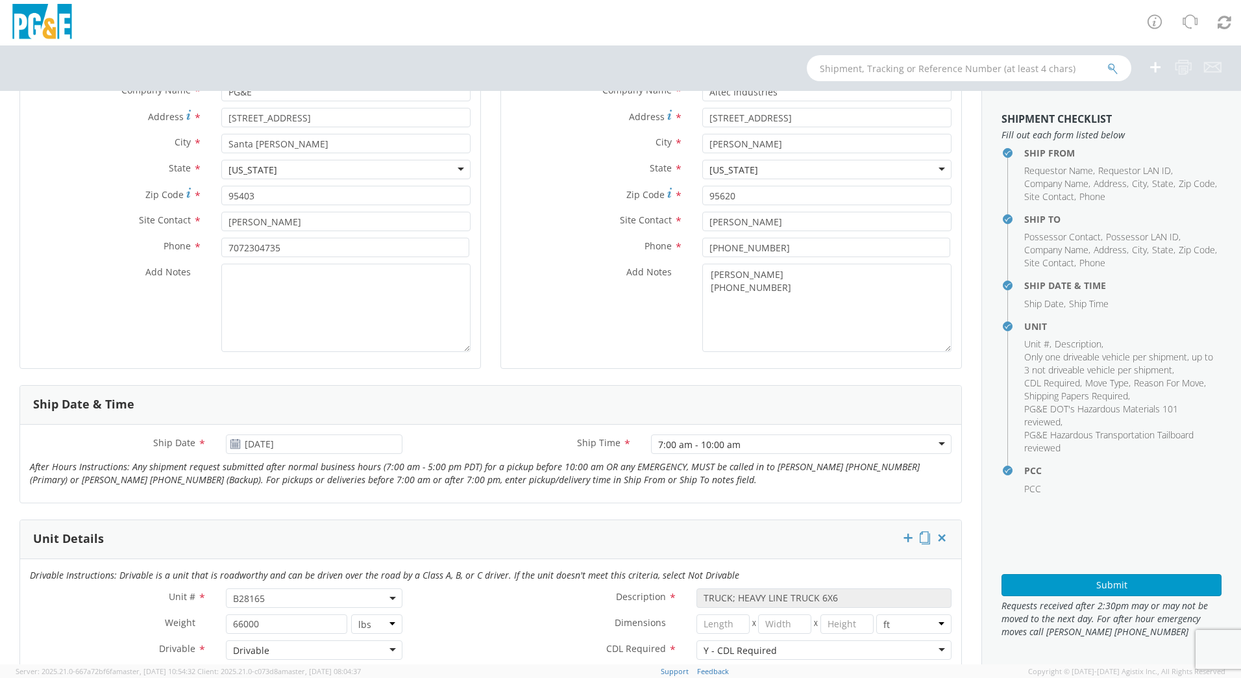
scroll to position [211, 0]
click at [252, 291] on textarea "Add Notes *" at bounding box center [345, 307] width 249 height 88
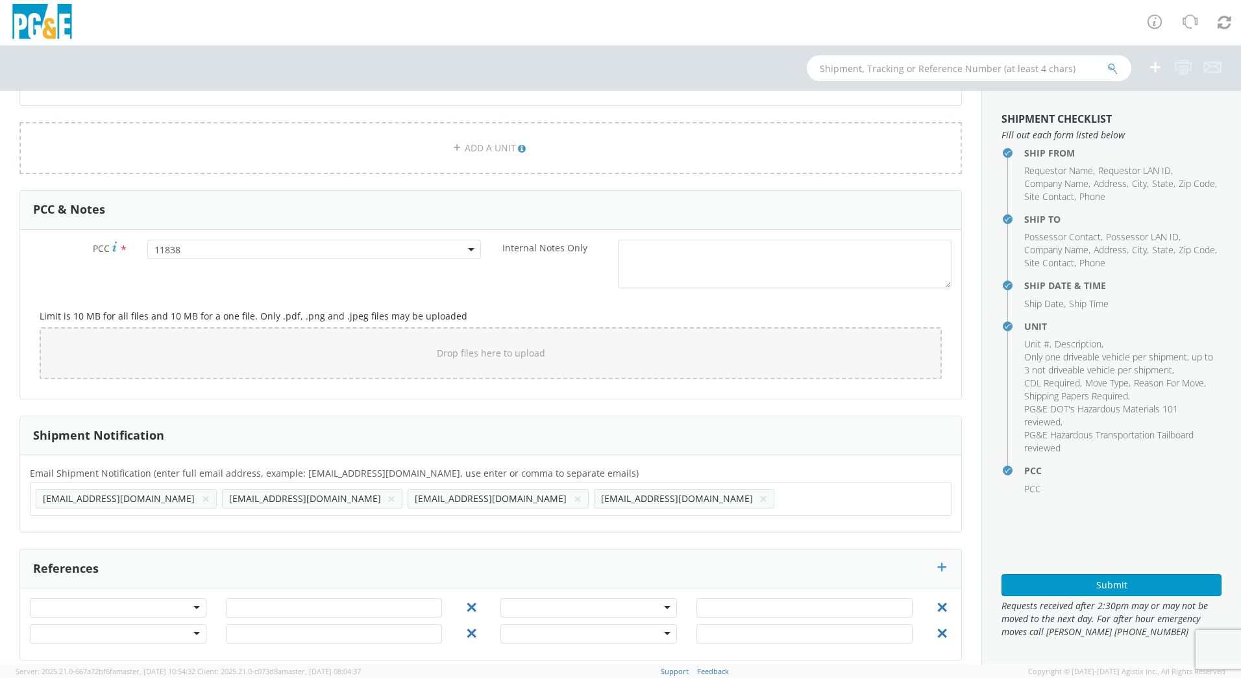
scroll to position [877, 0]
type textarea "can be driven, adding pole bunk to unit"
click at [1106, 585] on button "Submit" at bounding box center [1111, 585] width 220 height 22
